Goal: Transaction & Acquisition: Purchase product/service

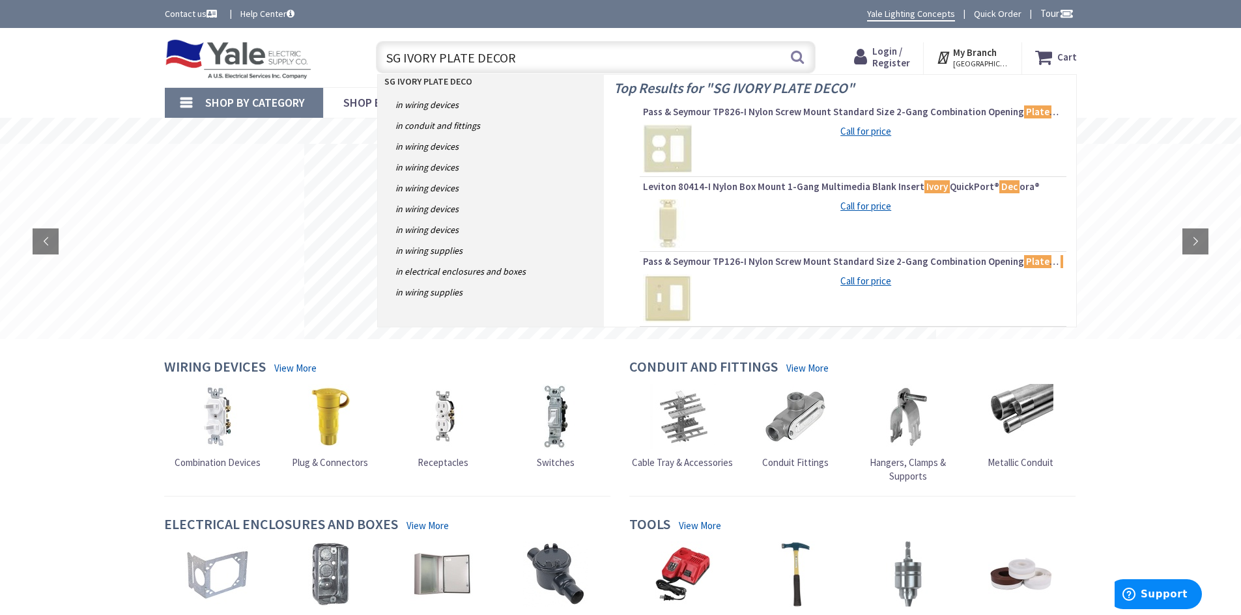
type input "SG IVORY PLATE DECORA"
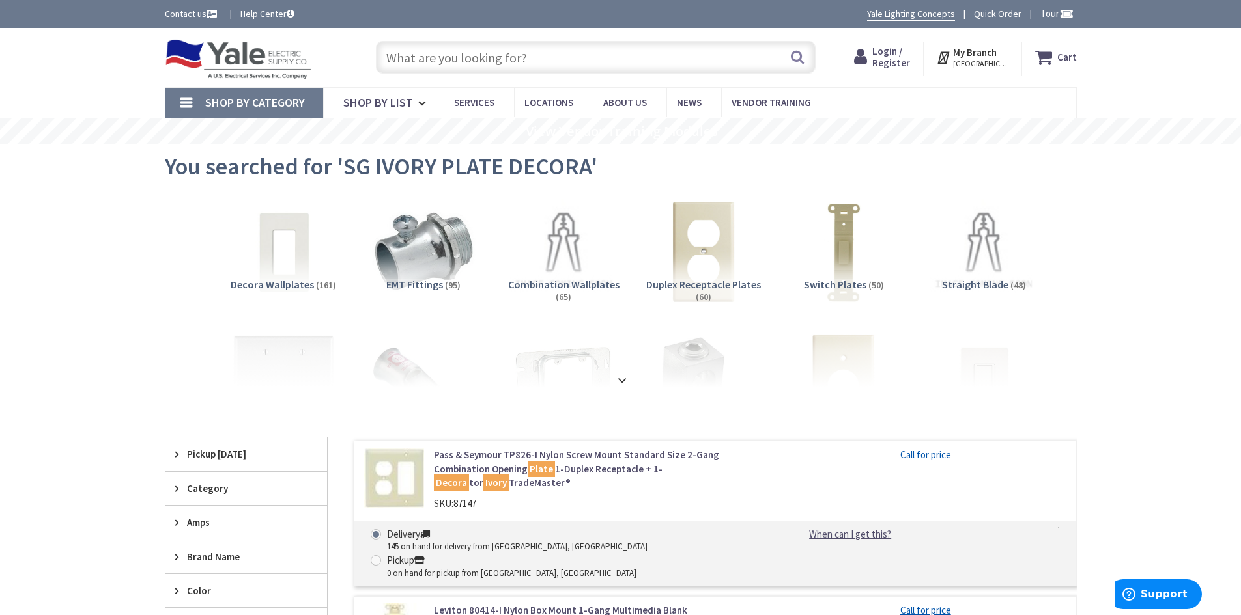
click at [597, 59] on input "text" at bounding box center [596, 57] width 440 height 33
type input "2"
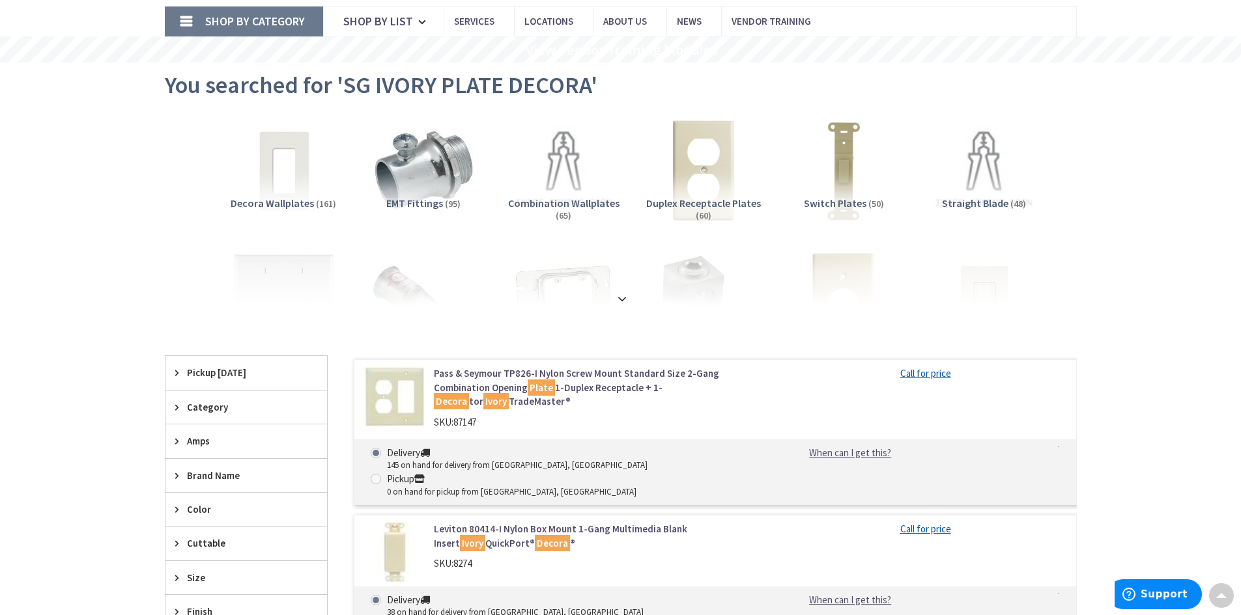
scroll to position [65, 0]
